Goal: Find specific page/section: Find specific page/section

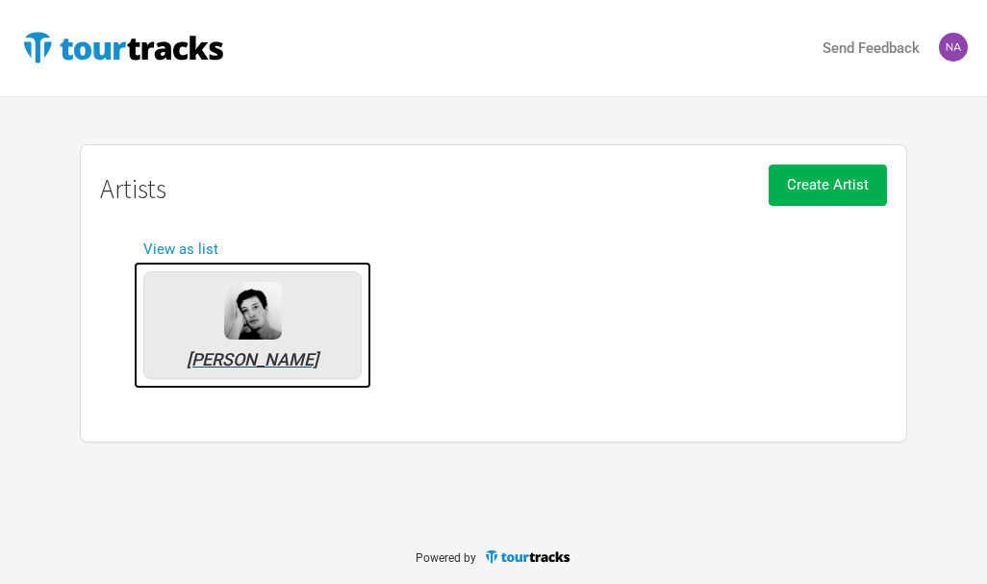
click at [262, 311] on div at bounding box center [253, 311] width 58 height 58
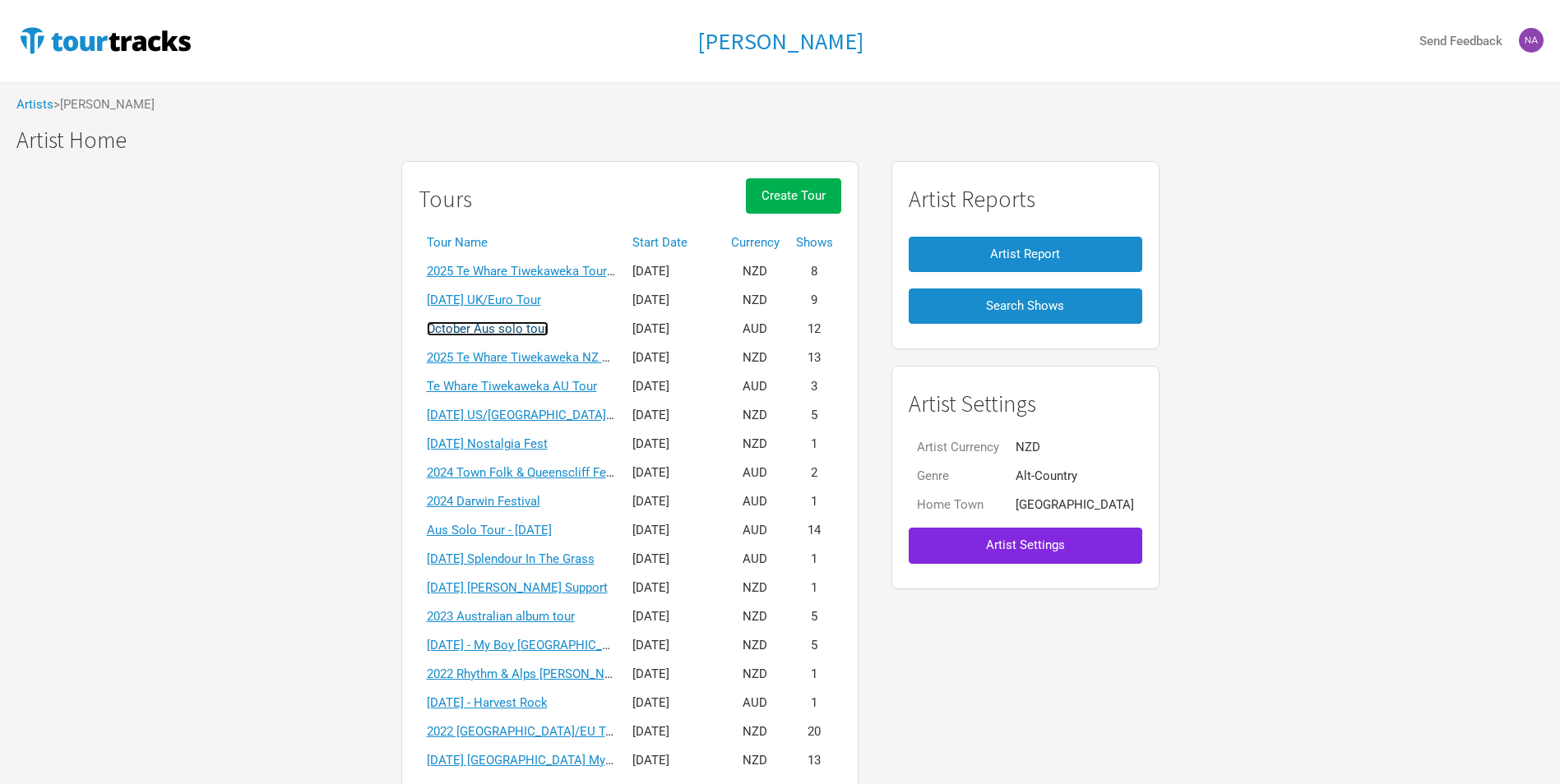
click at [517, 328] on link "October Aus solo tour" at bounding box center [488, 328] width 121 height 15
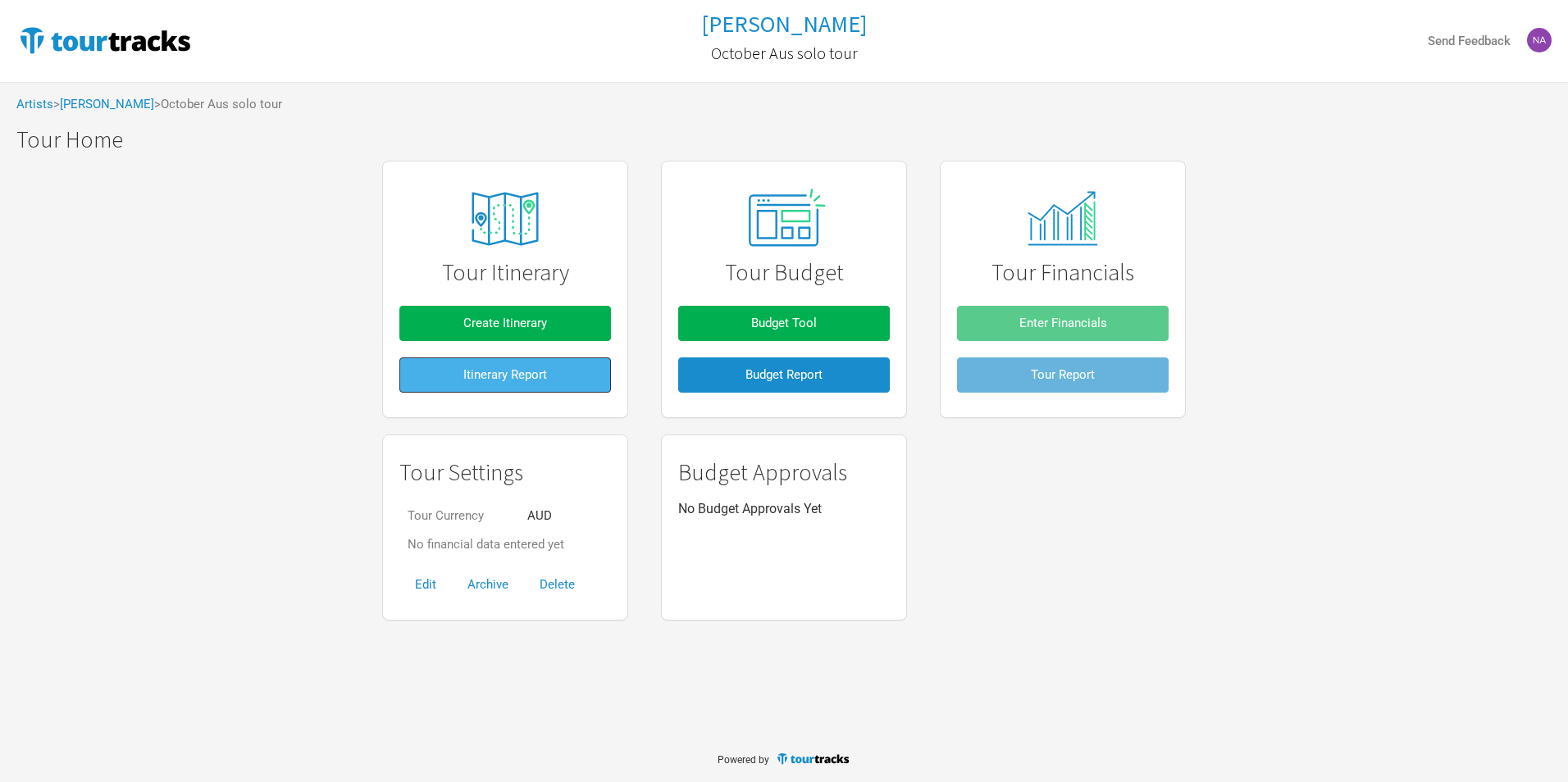
click at [513, 381] on span "Itinerary Report" at bounding box center [505, 374] width 84 height 14
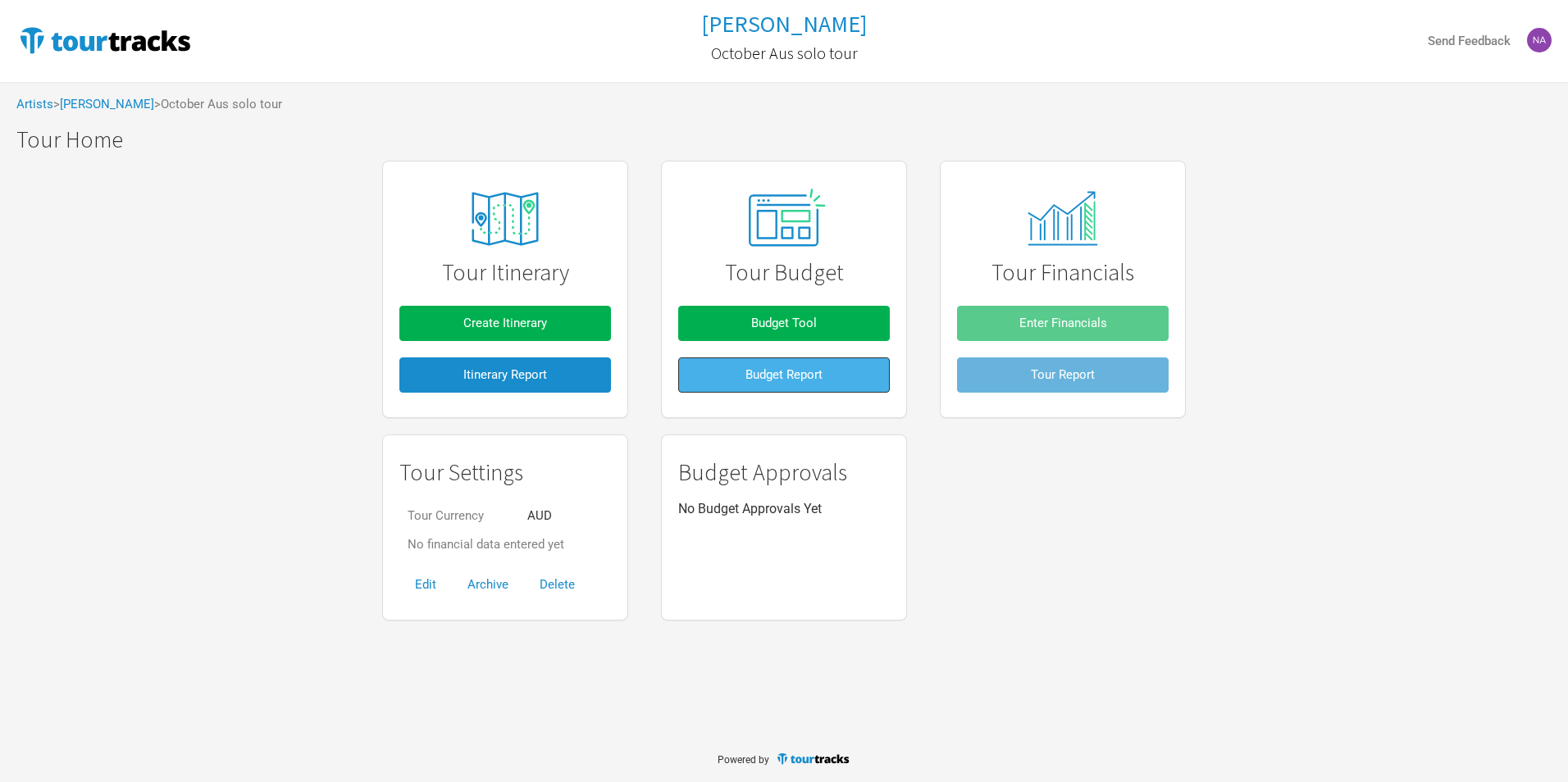
click at [799, 373] on span "Budget Report" at bounding box center [784, 374] width 77 height 14
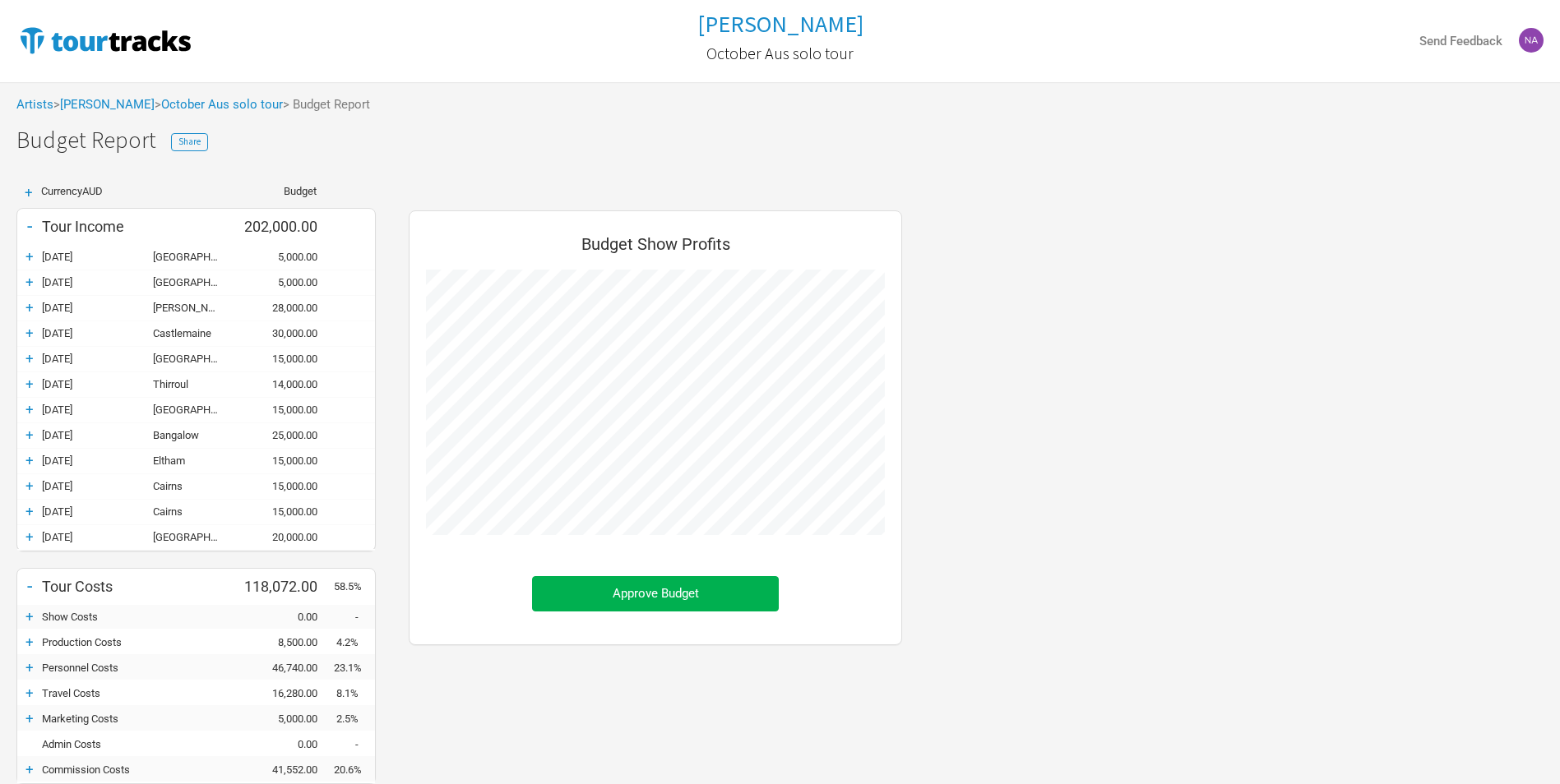
scroll to position [761, 526]
drag, startPoint x: 316, startPoint y: 333, endPoint x: 54, endPoint y: 253, distance: 273.9
click at [54, 253] on div "+ 15-Oct-25 Melbourne 5,000.00 + 16-Oct-25 Melbourne 5,000.00 + 18-Oct-25 Charl…" at bounding box center [196, 398] width 358 height 306
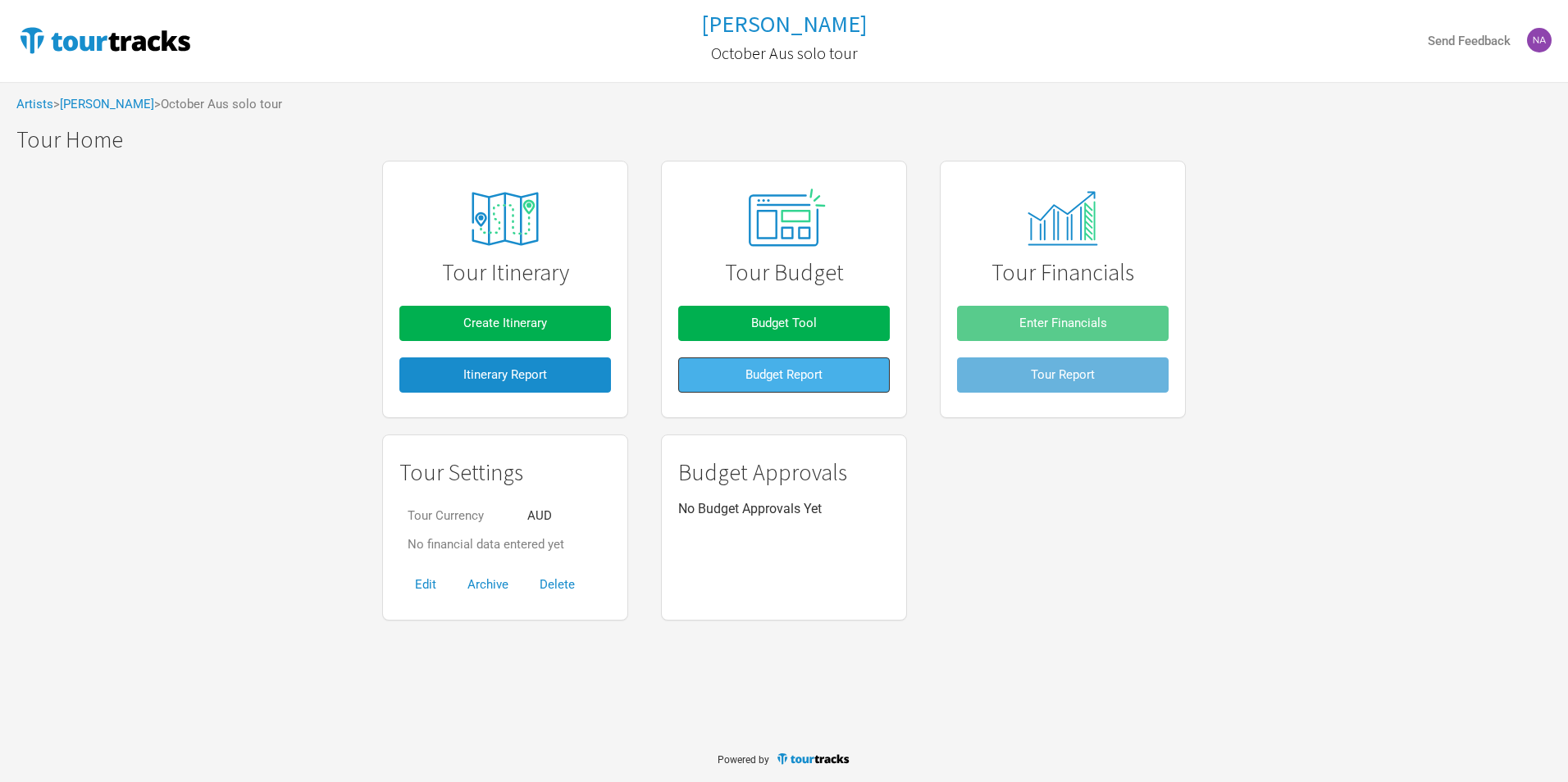
click at [719, 379] on button "Budget Report" at bounding box center [784, 374] width 212 height 35
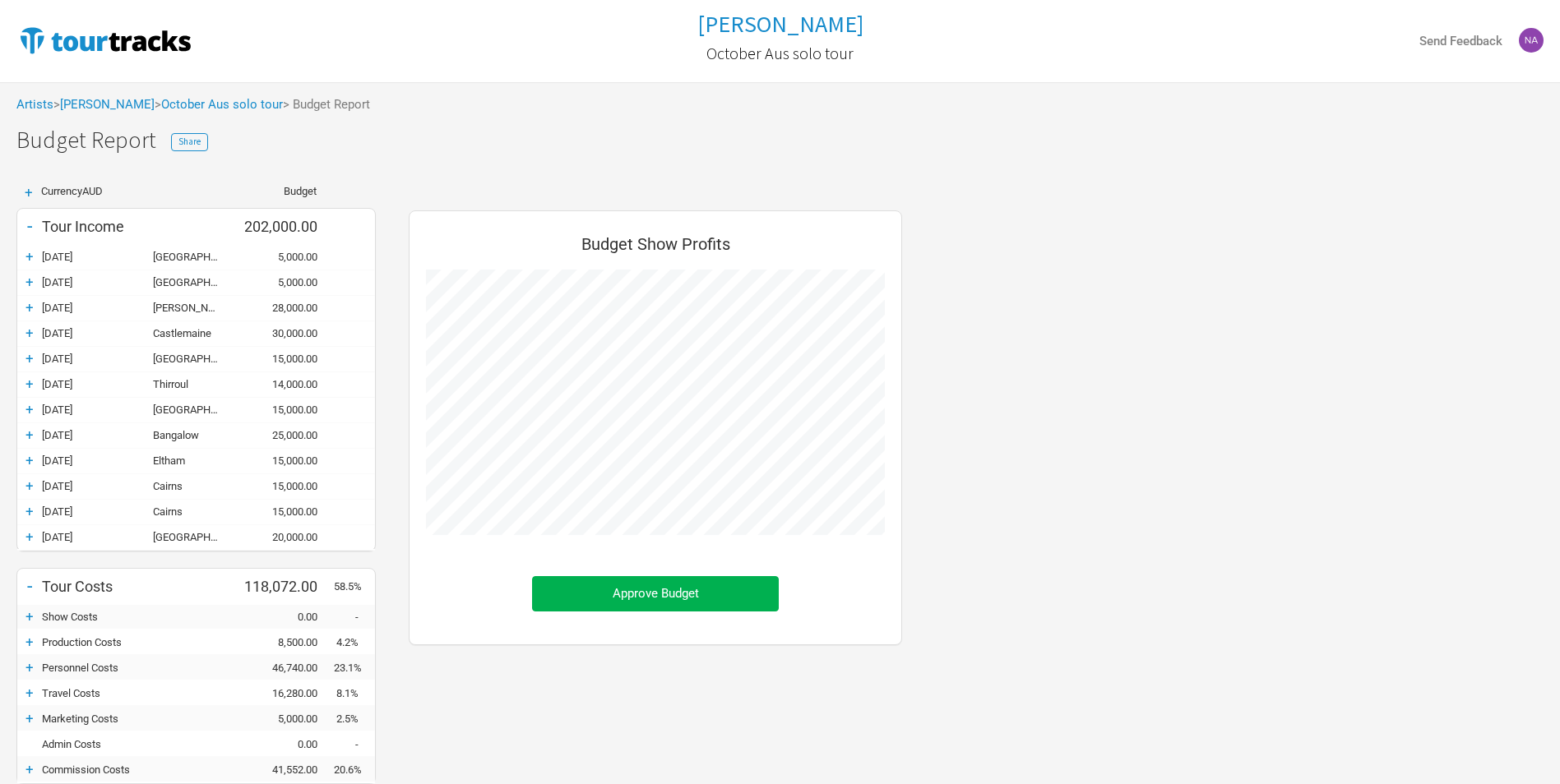
scroll to position [761, 526]
drag, startPoint x: 321, startPoint y: 335, endPoint x: 10, endPoint y: 251, distance: 322.1
click at [10, 251] on div "+ Currency AUD Budget - Tour Income 202,000.00 + [DATE] [GEOGRAPHIC_DATA] 5,000…" at bounding box center [196, 566] width 393 height 761
